Goal: Task Accomplishment & Management: Use online tool/utility

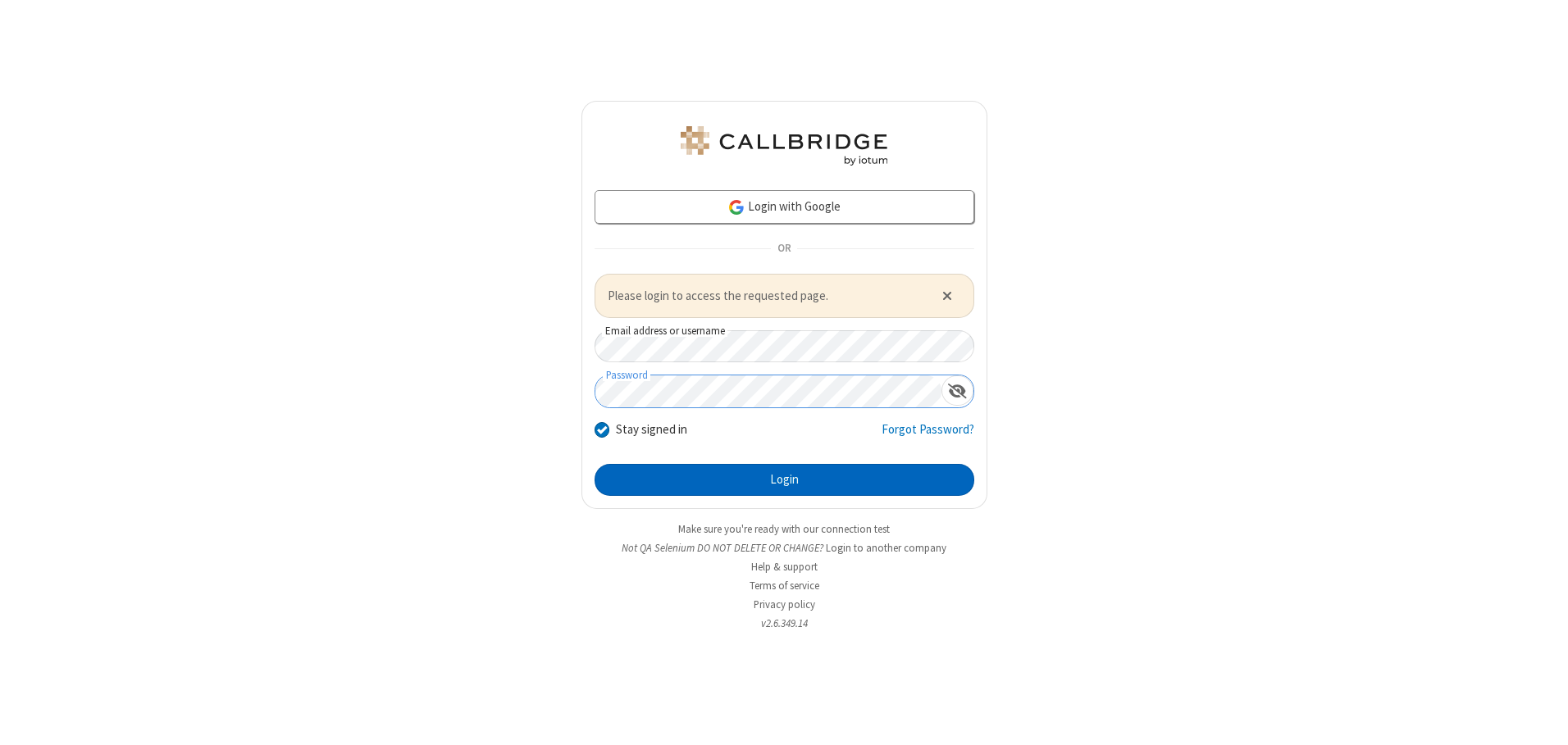
click at [784, 479] on button "Login" at bounding box center [784, 480] width 379 height 33
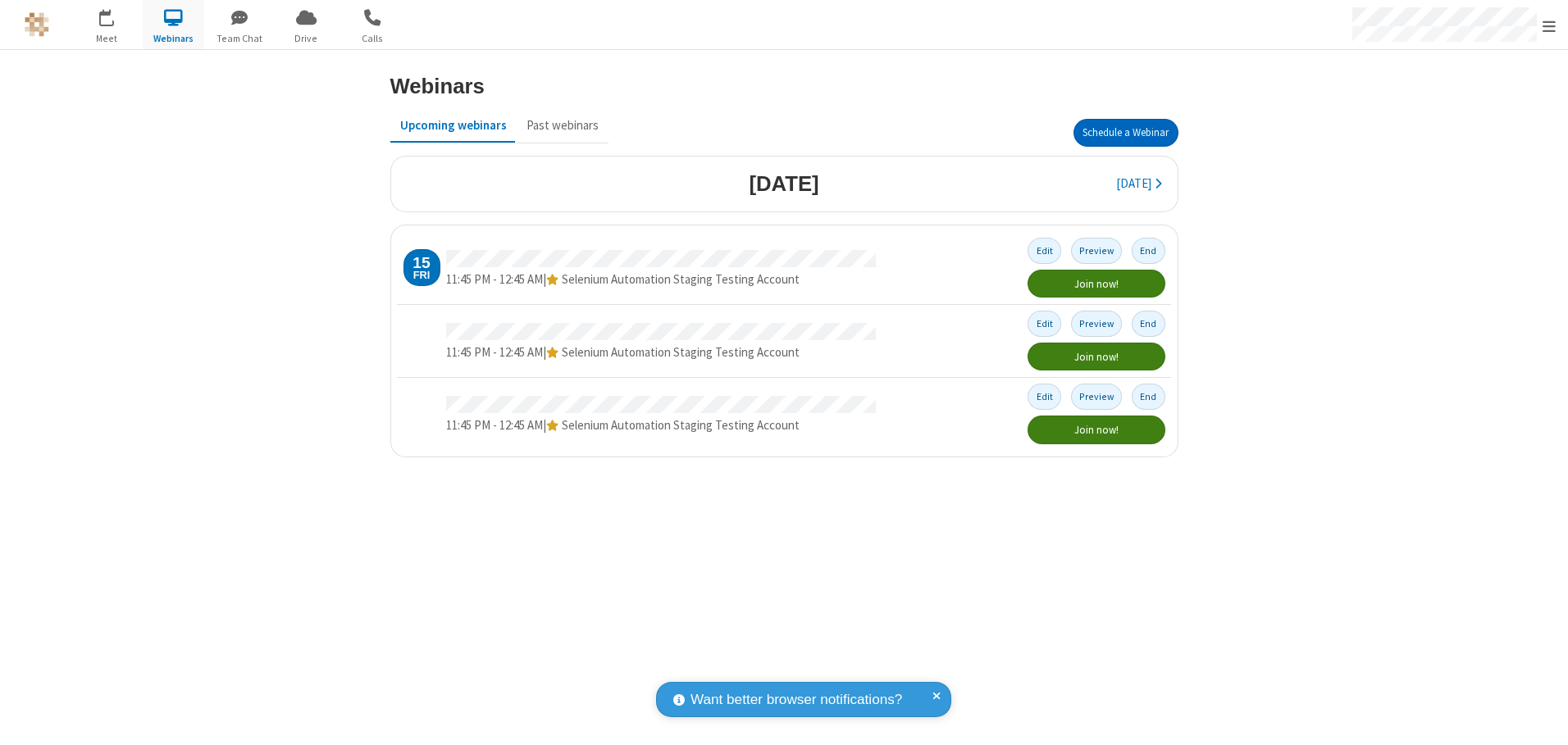
click at [1125, 133] on button "Schedule a Webinar" at bounding box center [1125, 133] width 105 height 28
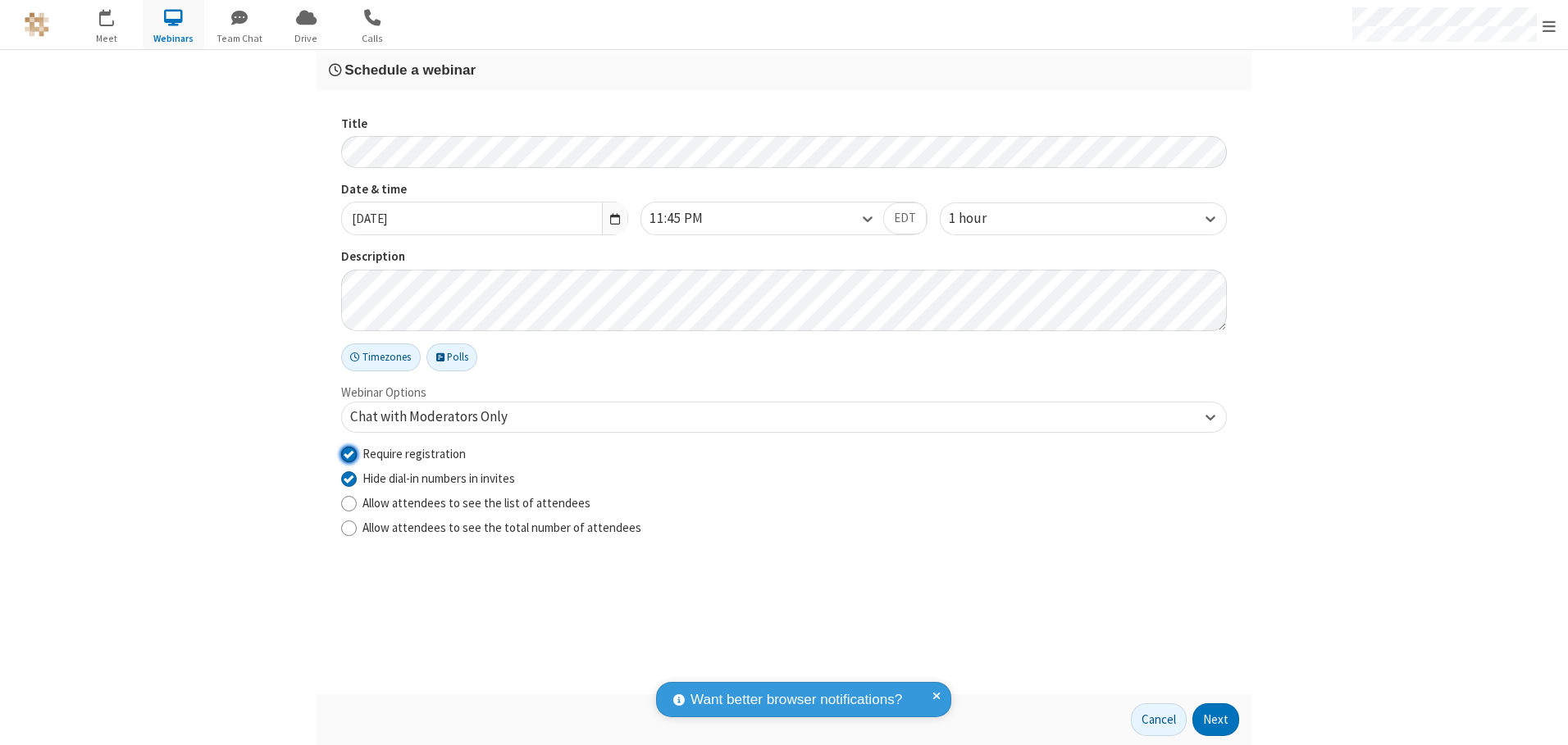
click at [349, 453] on input "Require registration" at bounding box center [349, 453] width 15 height 17
checkbox input "false"
click at [1216, 720] on button "Next" at bounding box center [1215, 720] width 46 height 33
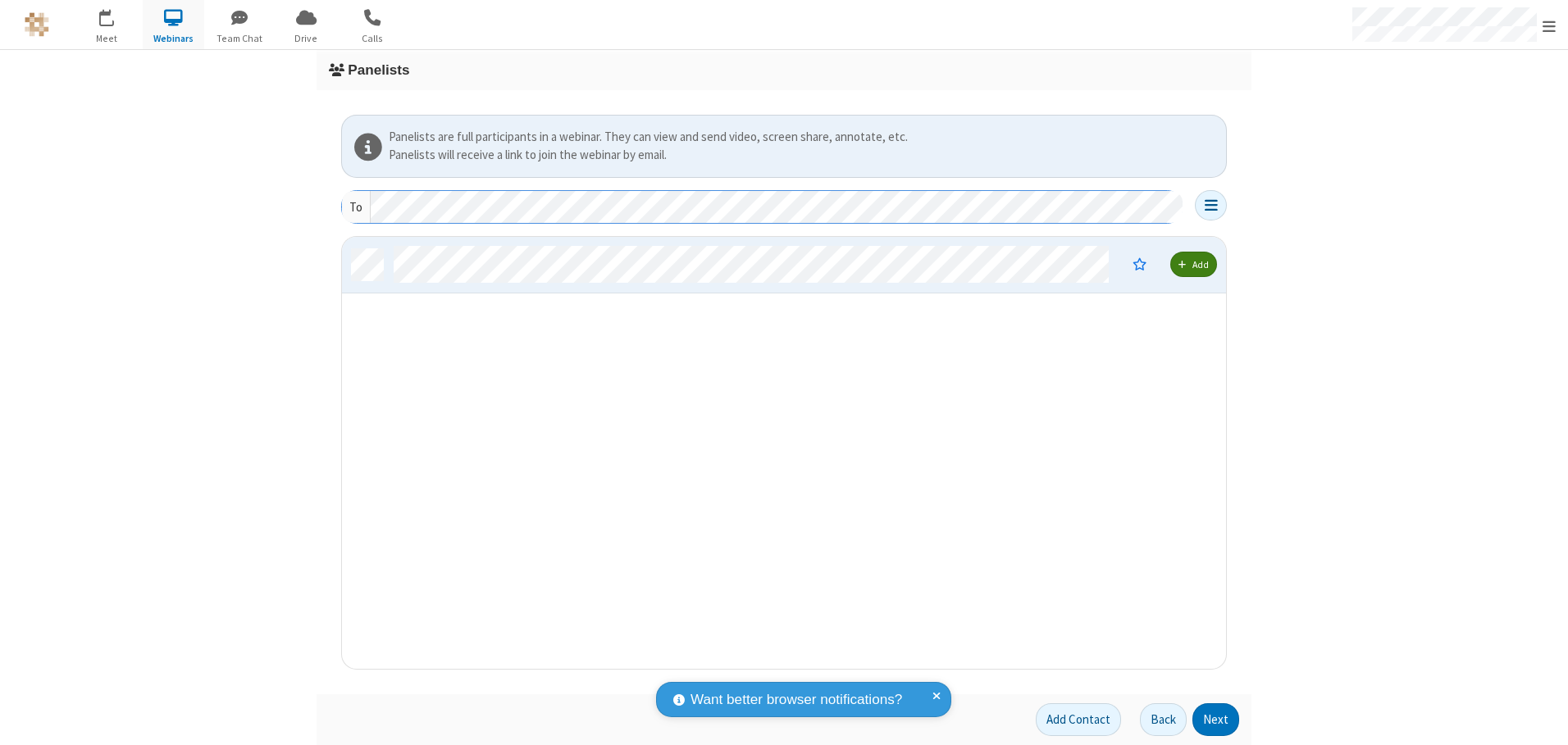
scroll to position [419, 872]
click at [1216, 720] on button "Next" at bounding box center [1215, 720] width 46 height 33
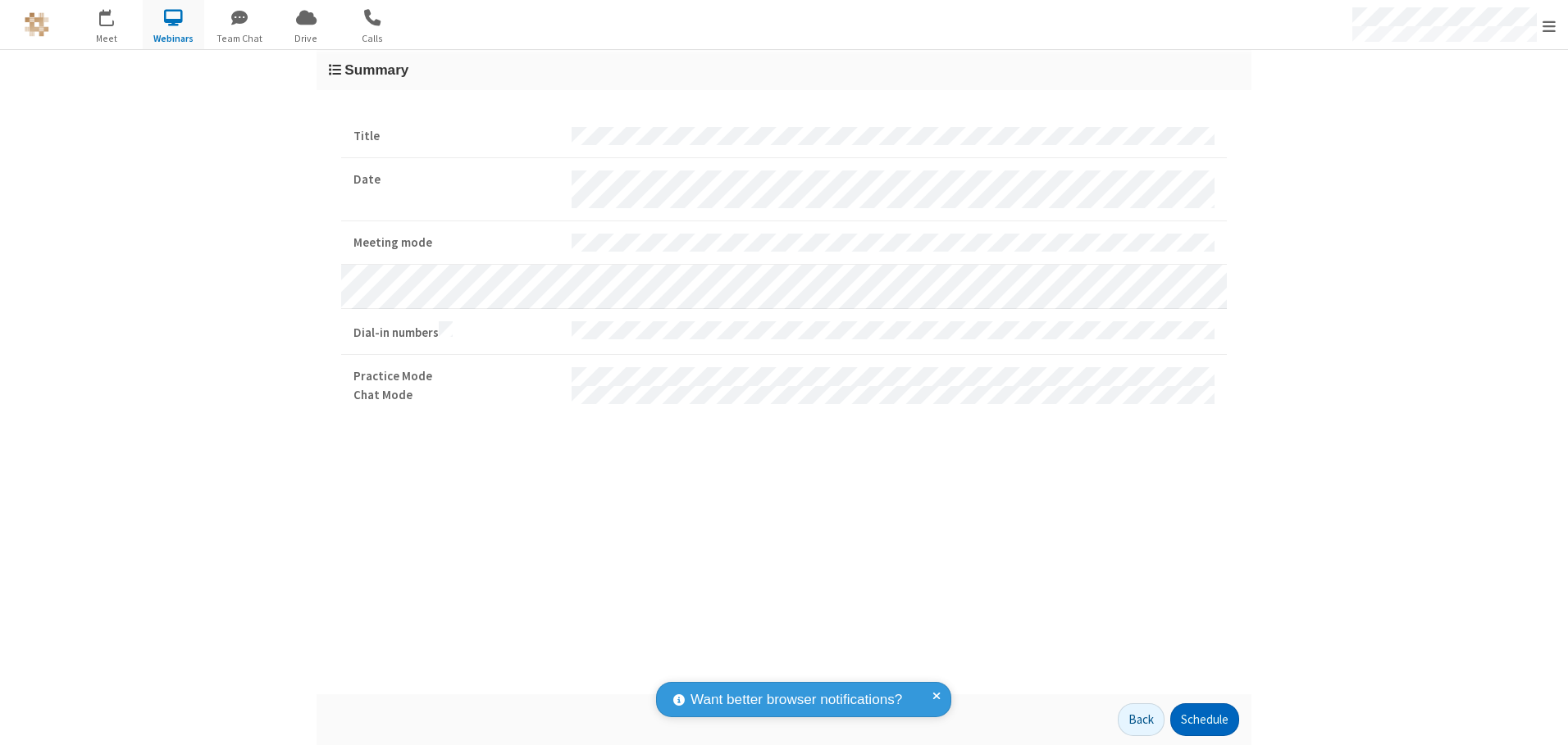
click at [1204, 720] on button "Schedule" at bounding box center [1205, 720] width 69 height 33
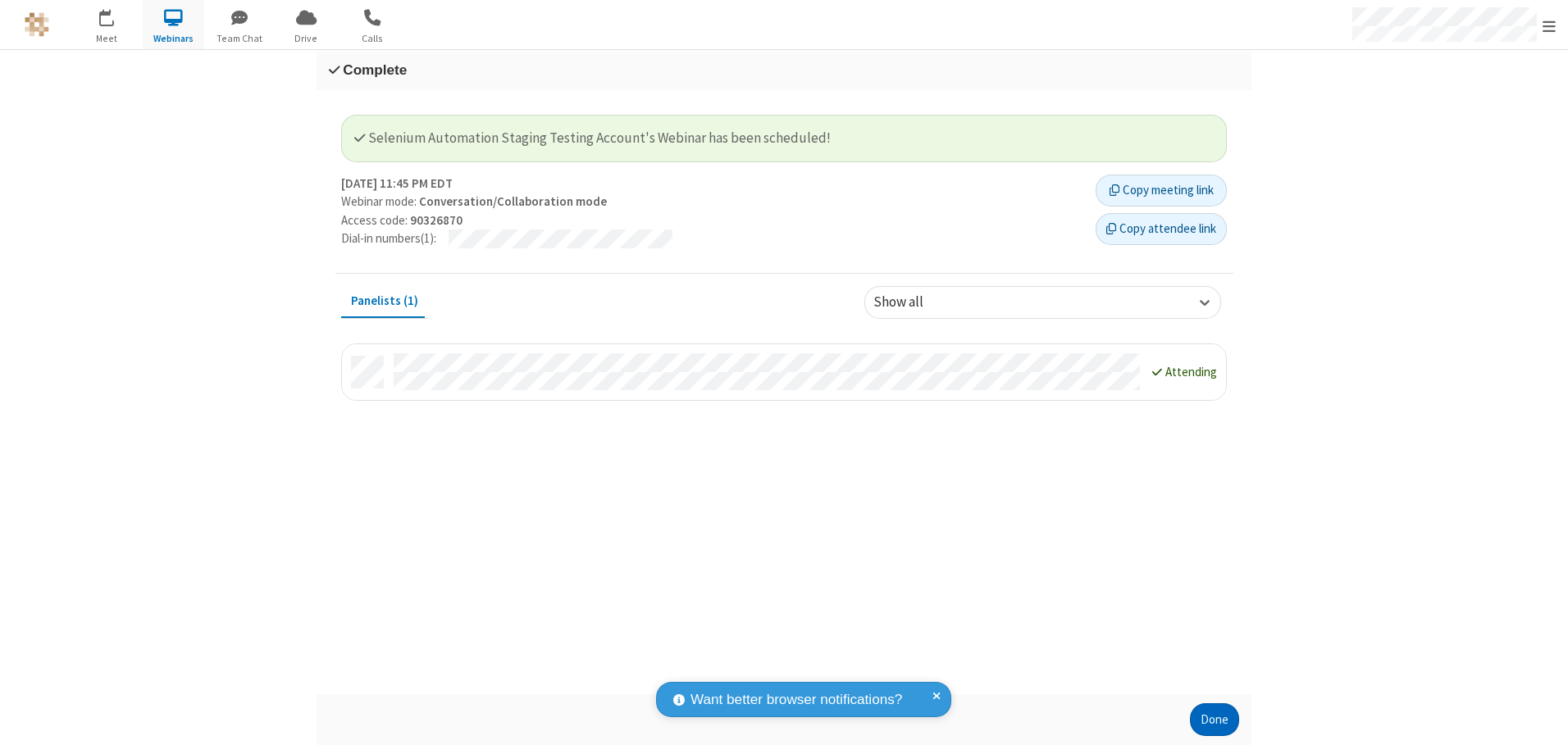
click at [1214, 720] on button "Done" at bounding box center [1214, 720] width 49 height 33
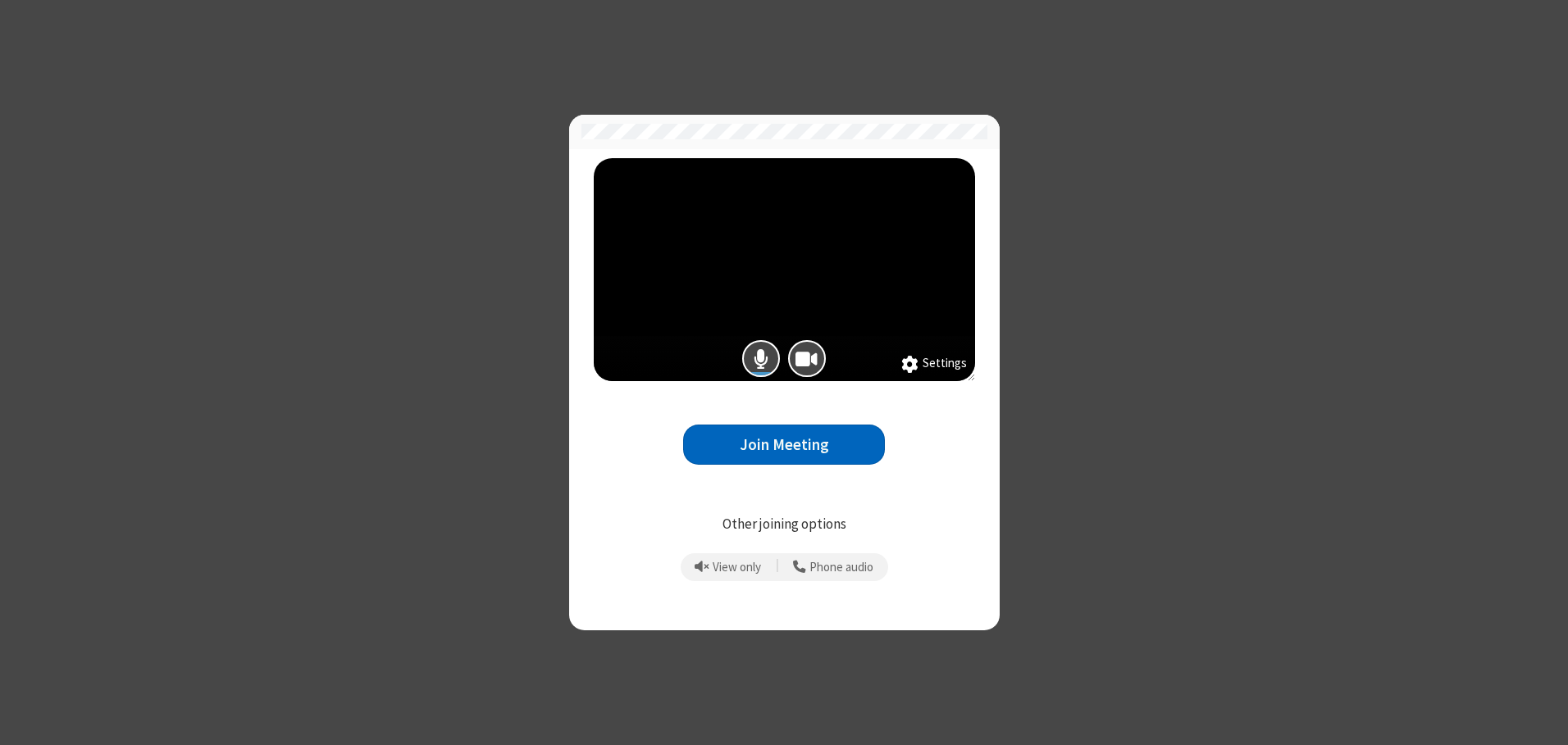
click at [784, 444] on button "Join Meeting" at bounding box center [784, 445] width 202 height 40
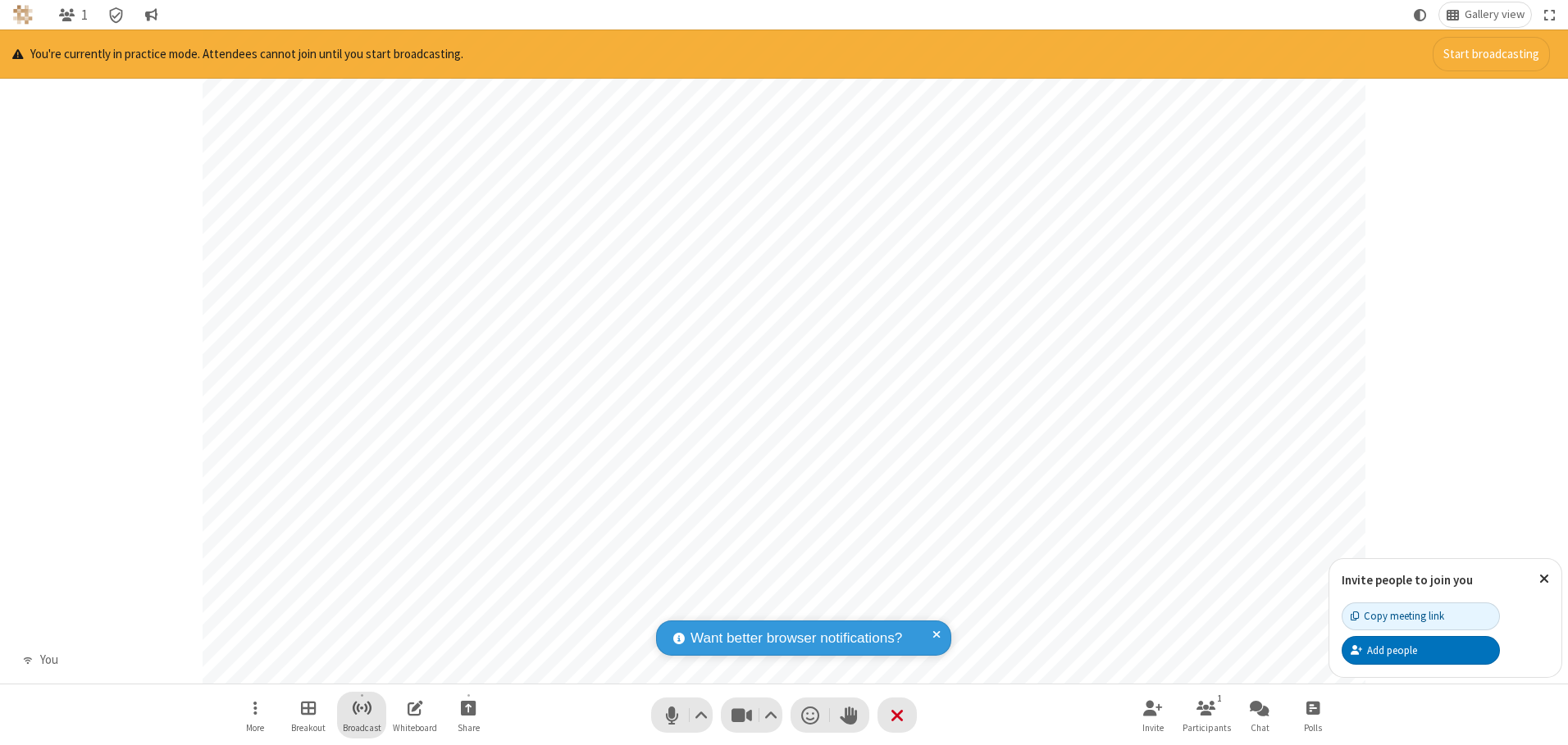
click at [360, 707] on span "Start broadcast" at bounding box center [361, 708] width 21 height 21
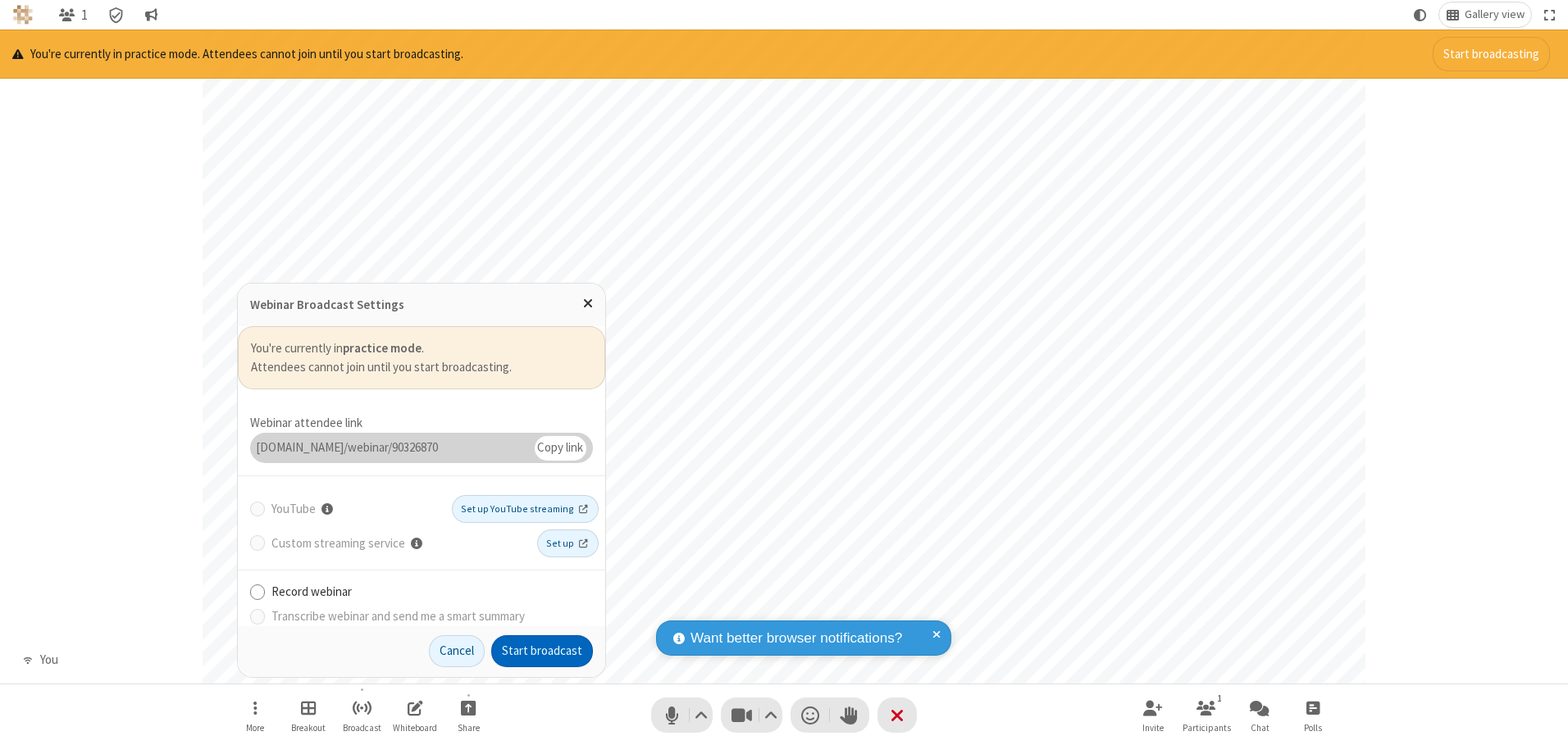
click at [541, 650] on button "Start broadcast" at bounding box center [542, 651] width 102 height 33
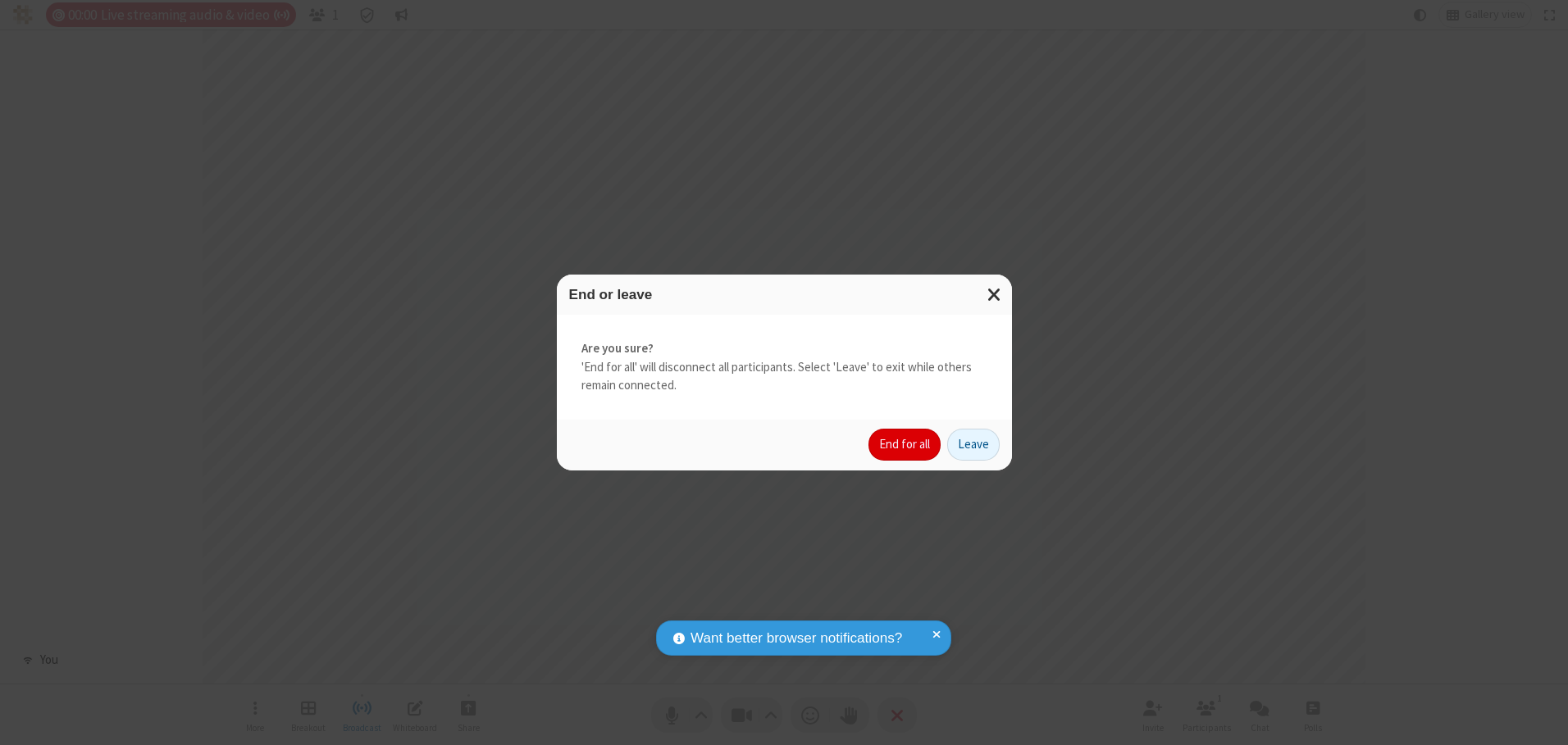
click at [905, 444] on button "End for all" at bounding box center [904, 445] width 72 height 33
